Goal: Task Accomplishment & Management: Use online tool/utility

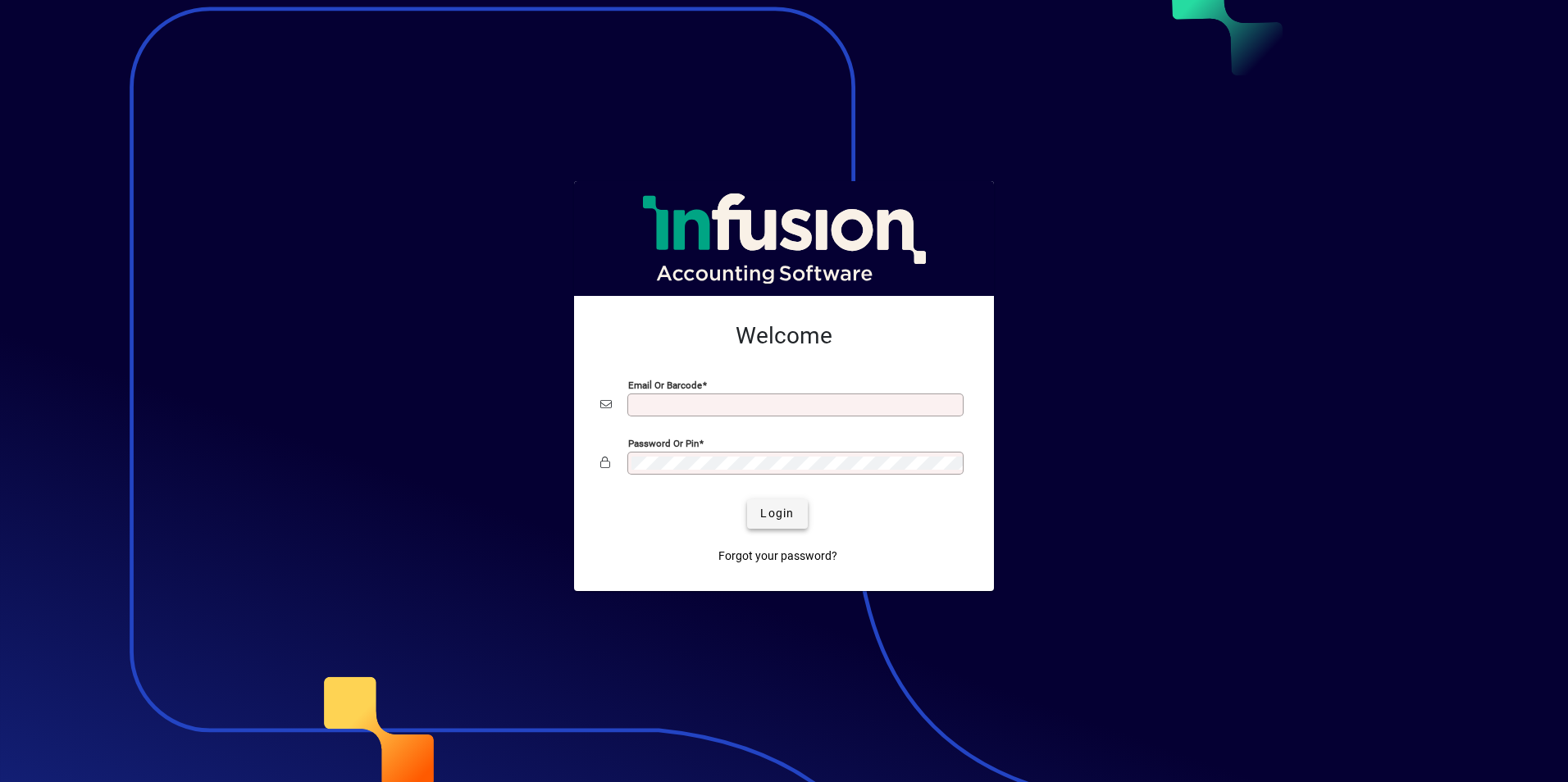
type input "**********"
click at [777, 519] on span "Login" at bounding box center [777, 513] width 34 height 17
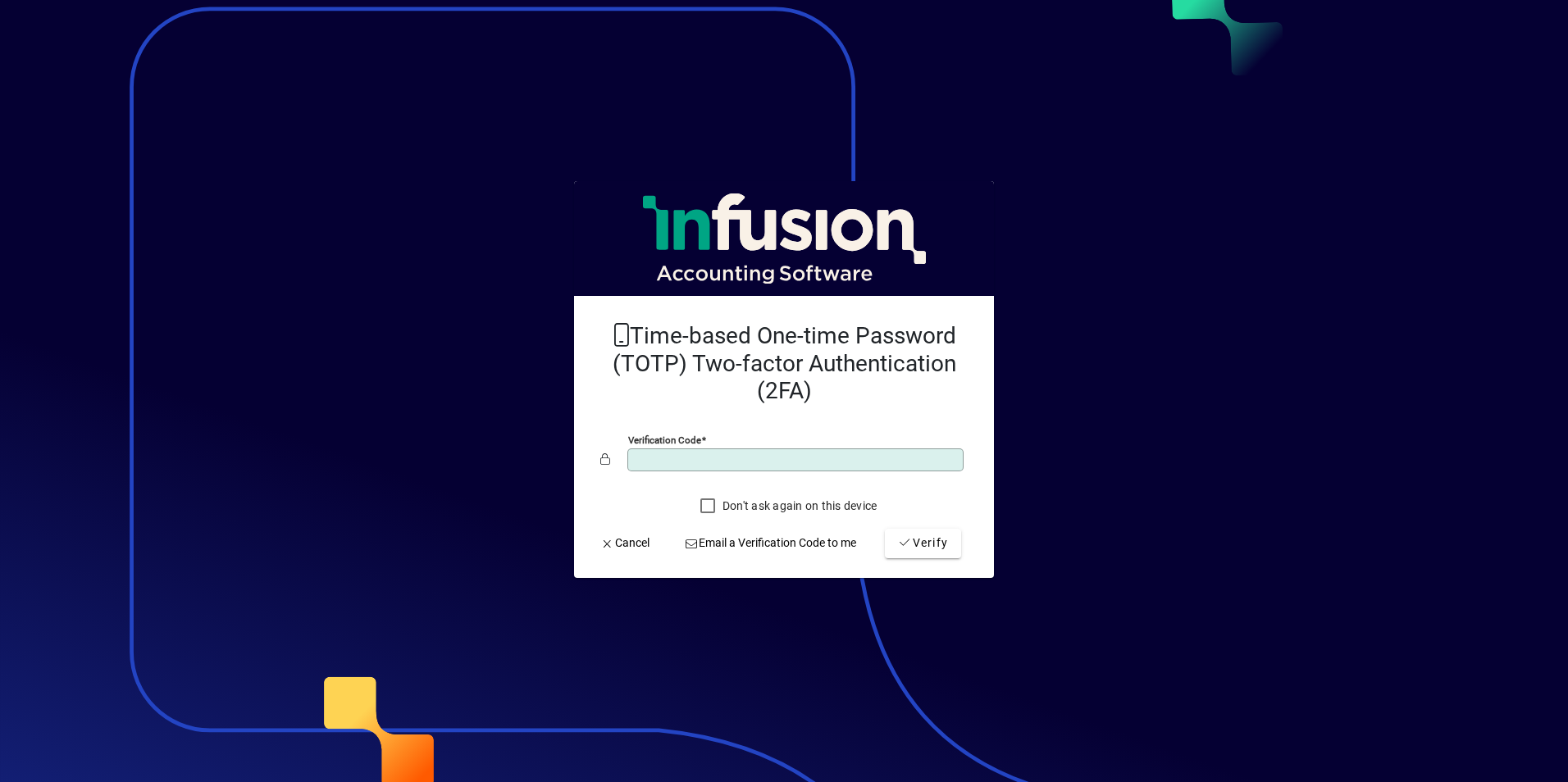
type input "******"
click at [885, 529] on button "Verify" at bounding box center [923, 543] width 76 height 30
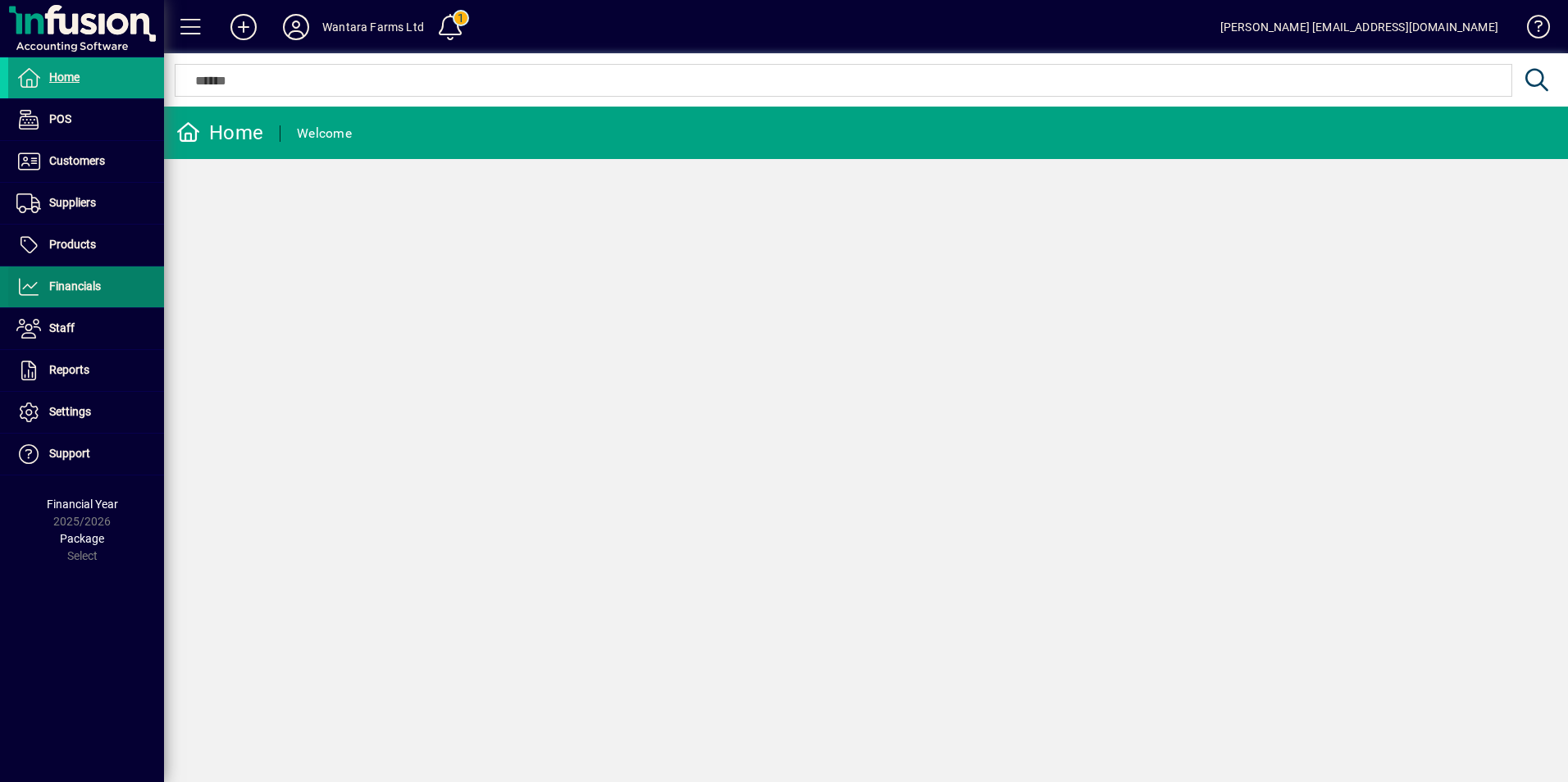
click at [61, 285] on span "Financials" at bounding box center [75, 285] width 52 height 13
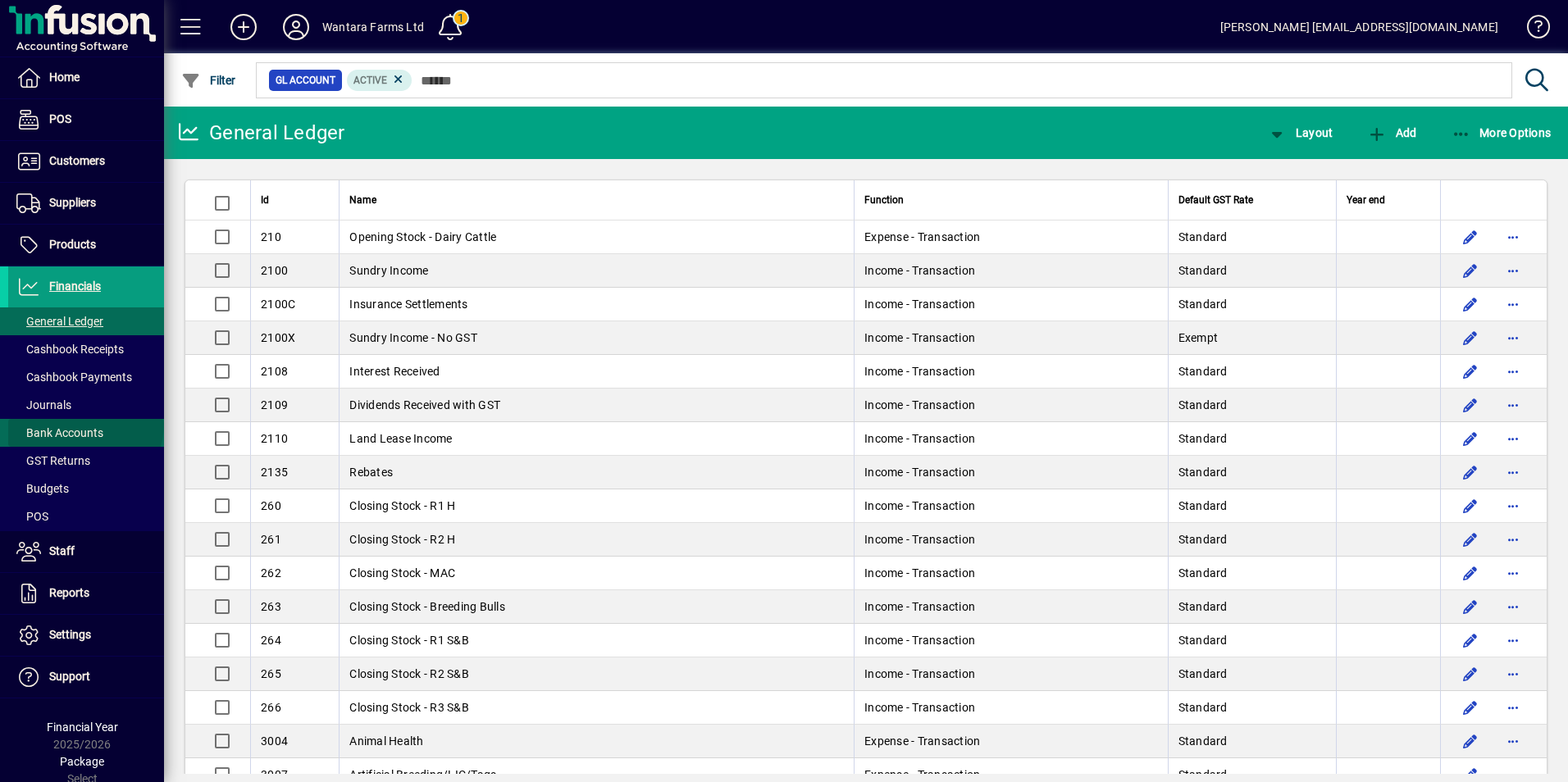
click at [85, 425] on span "Bank Accounts" at bounding box center [55, 433] width 95 height 17
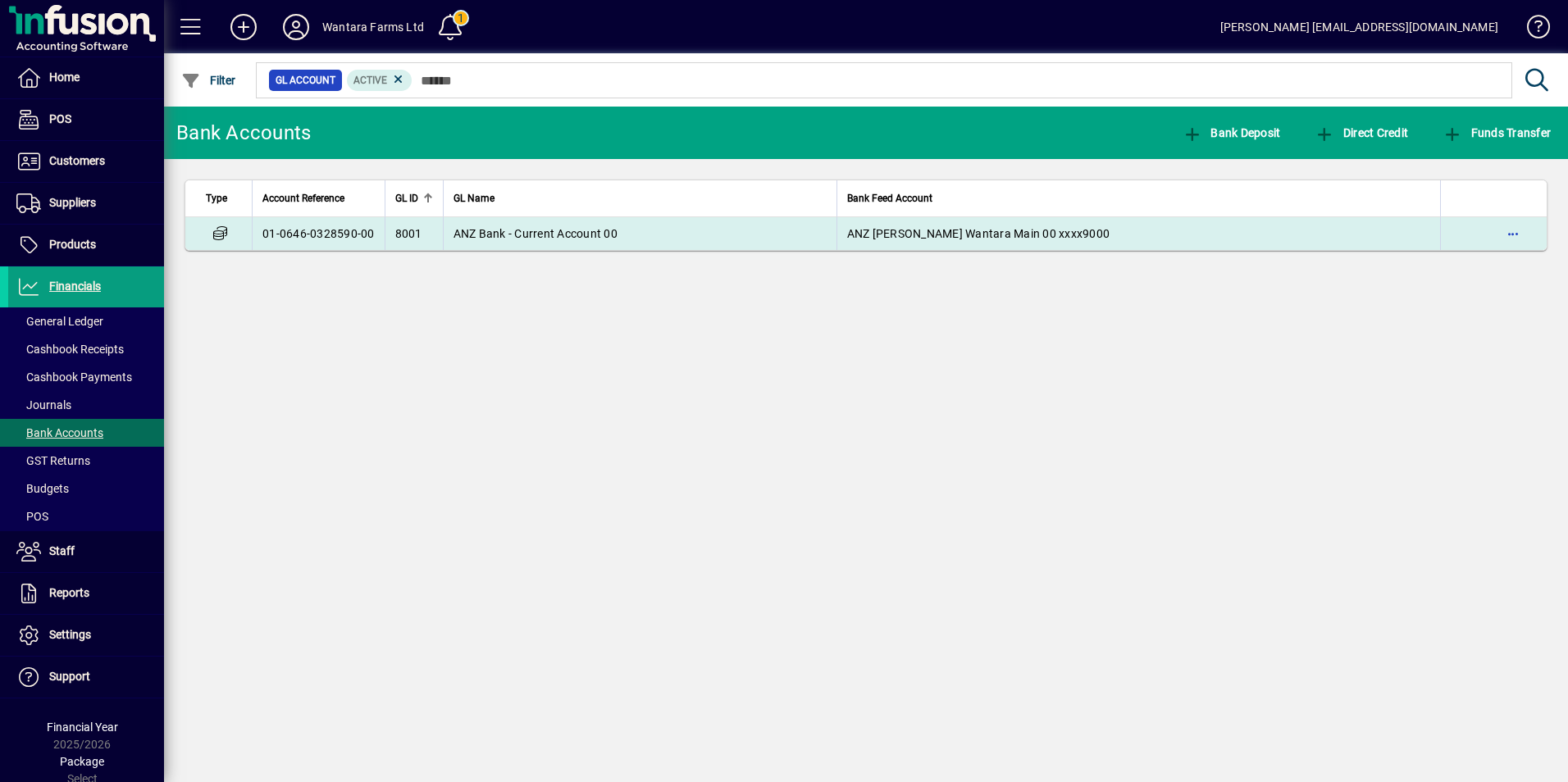
click at [514, 237] on span "ANZ Bank - Current Account 00" at bounding box center [535, 234] width 164 height 13
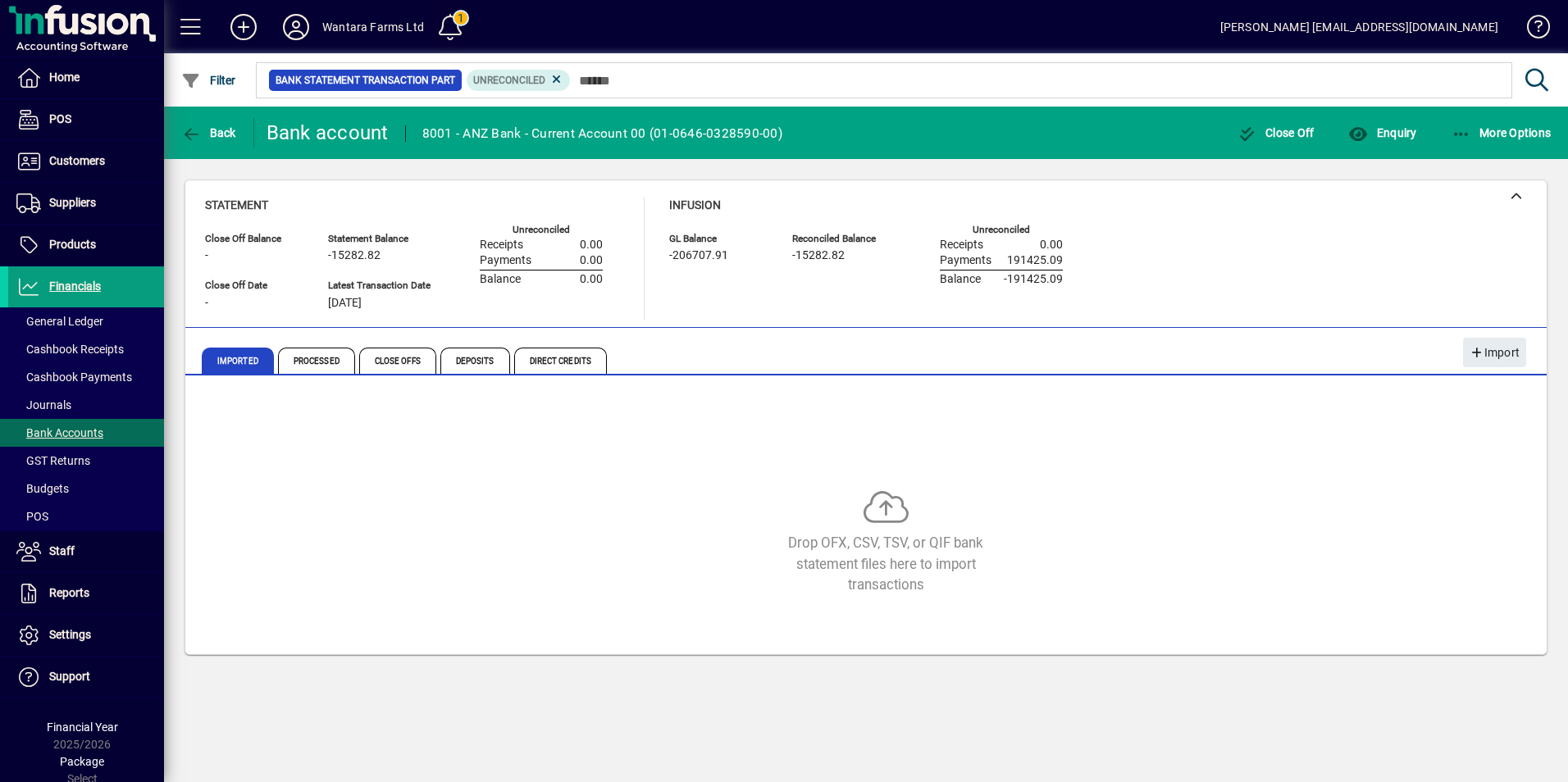
click at [442, 21] on span at bounding box center [450, 27] width 39 height 39
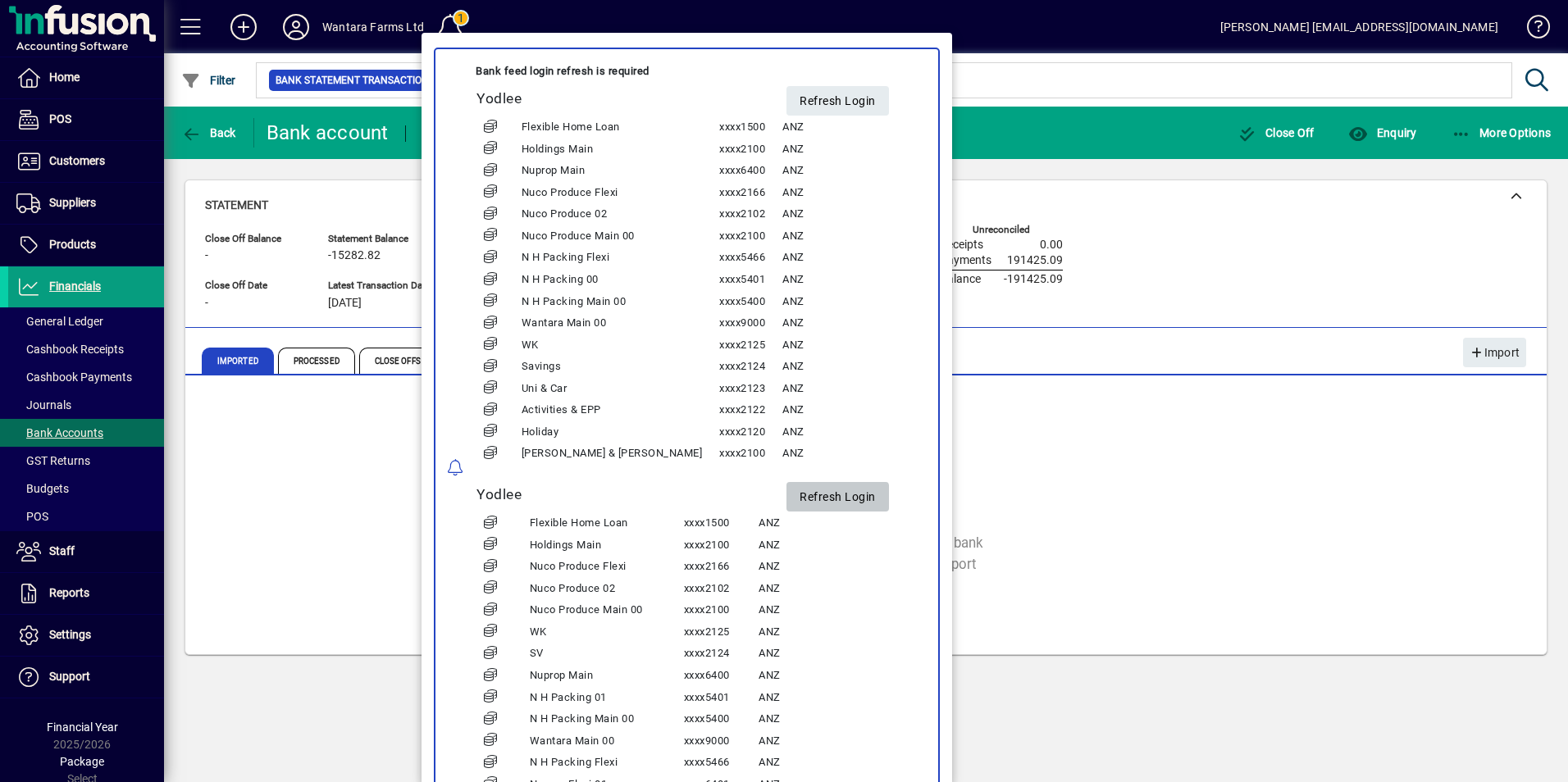
click at [799, 503] on span "Refresh Login" at bounding box center [837, 497] width 76 height 27
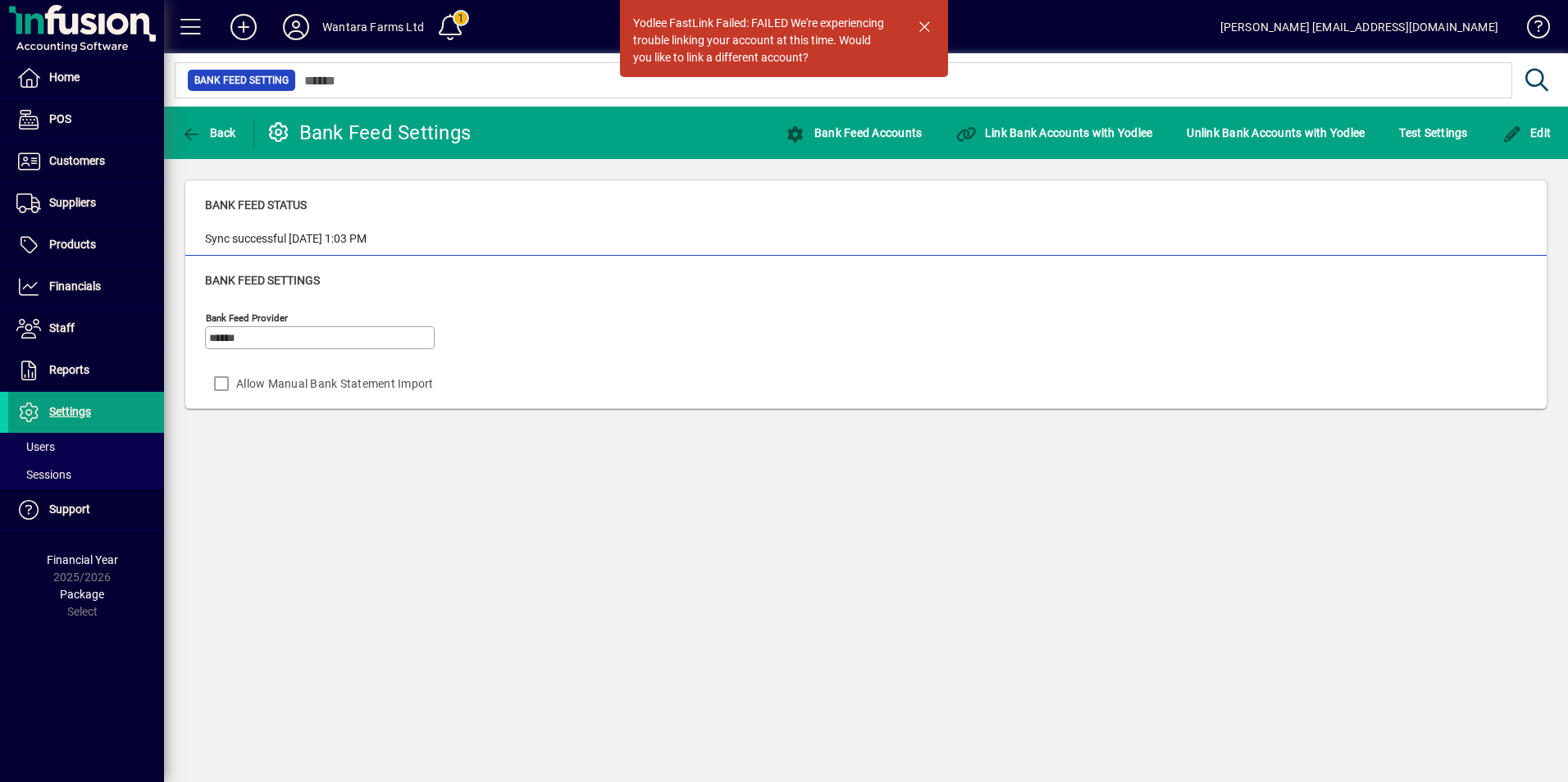
click at [293, 30] on icon at bounding box center [295, 27] width 33 height 26
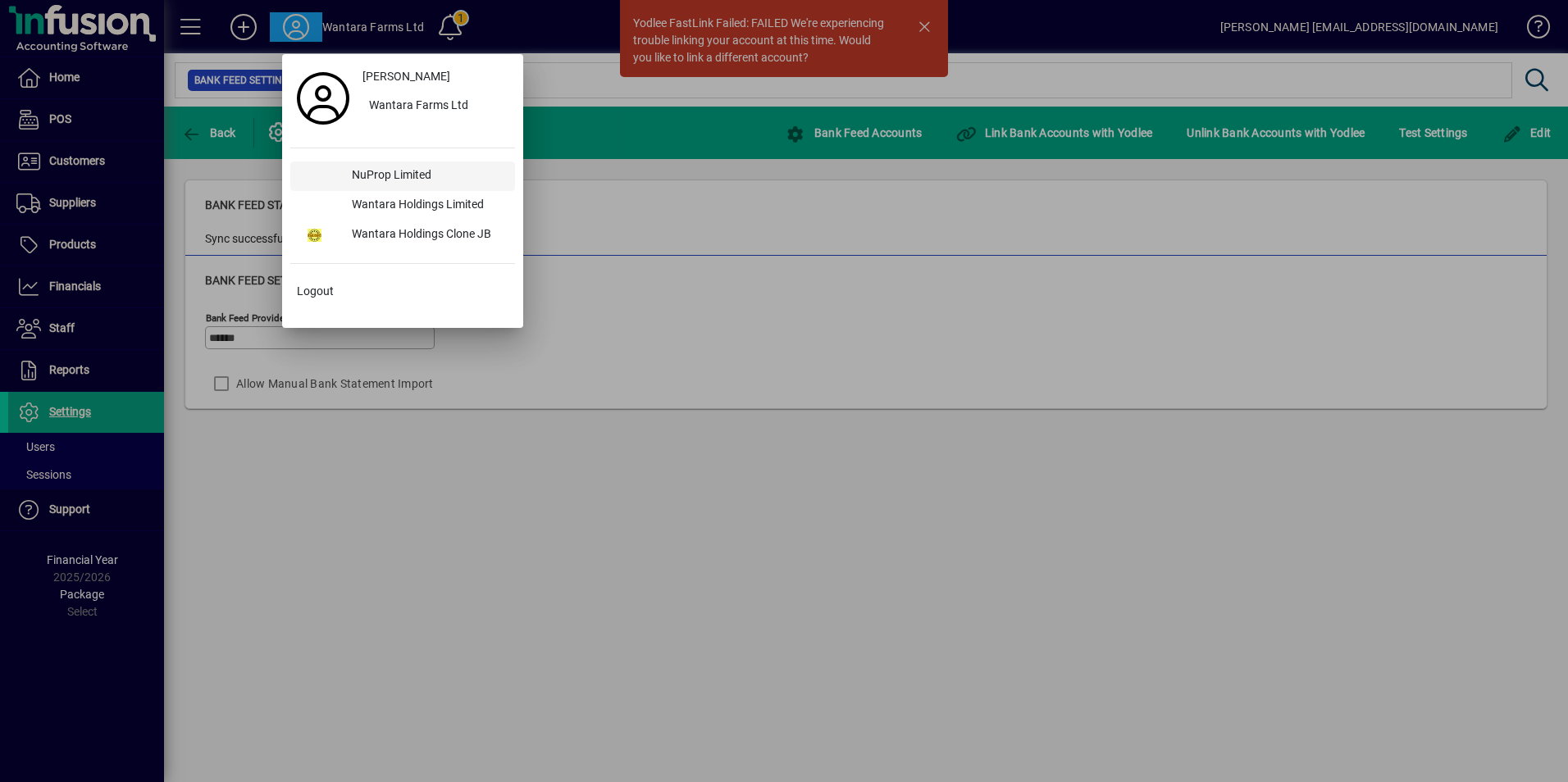
click at [388, 174] on div "NuProp Limited" at bounding box center [426, 175] width 176 height 30
